Goal: Download file/media

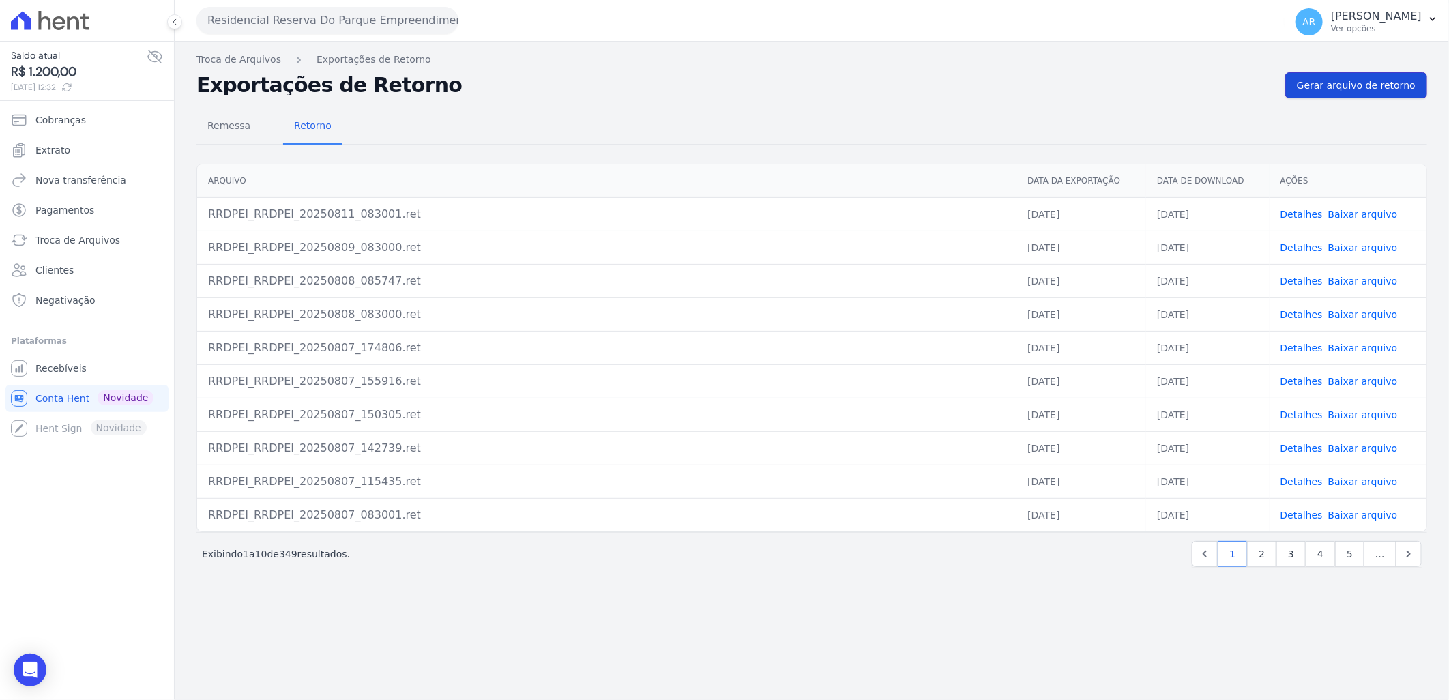
click at [1363, 84] on span "Gerar arquivo de retorno" at bounding box center [1356, 85] width 119 height 14
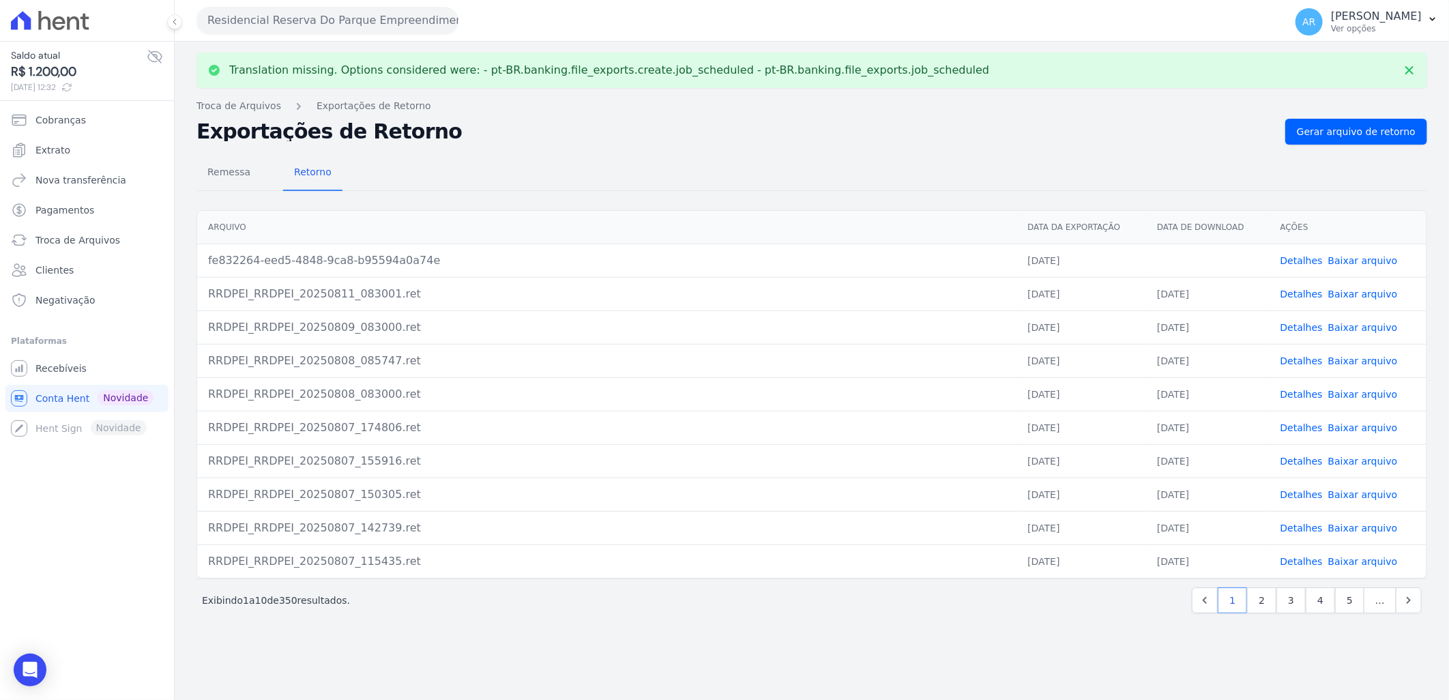
click at [1367, 255] on link "Baixar arquivo" at bounding box center [1364, 260] width 70 height 11
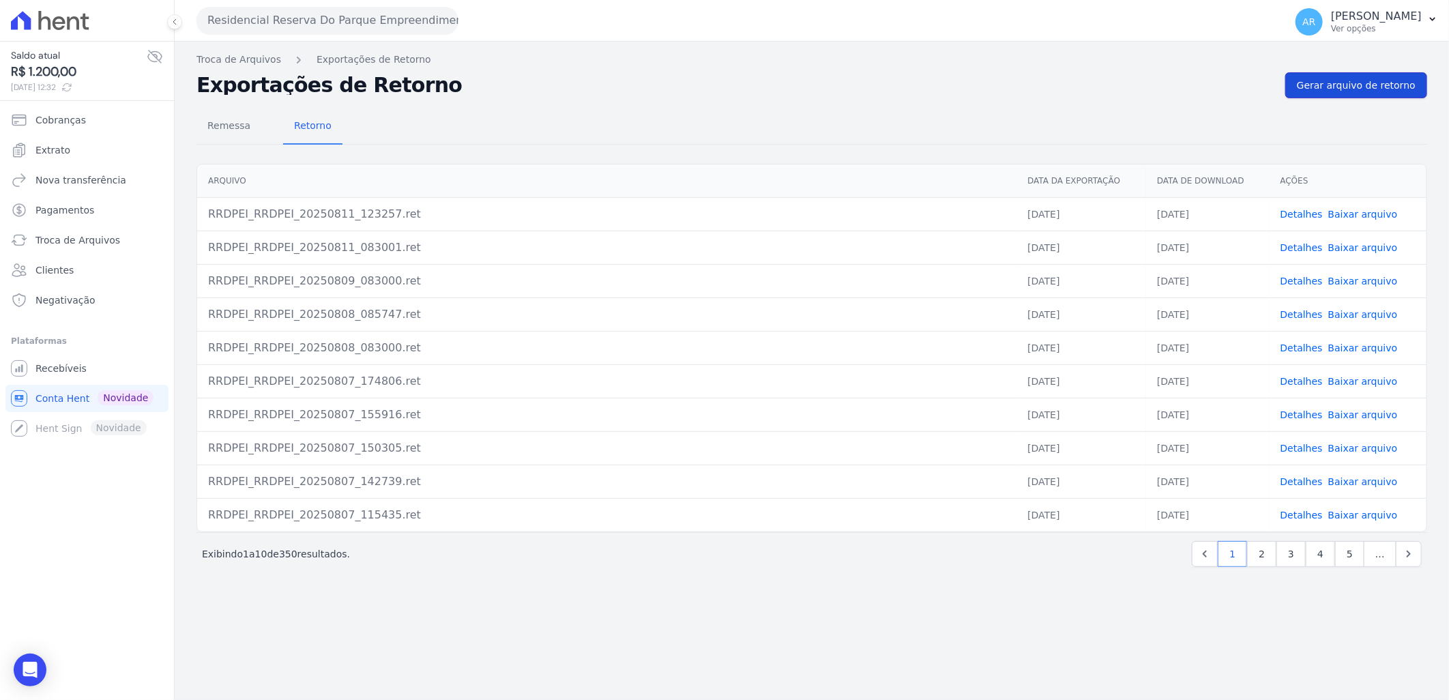
click at [1315, 77] on link "Gerar arquivo de retorno" at bounding box center [1357, 85] width 142 height 26
